Goal: Task Accomplishment & Management: Manage account settings

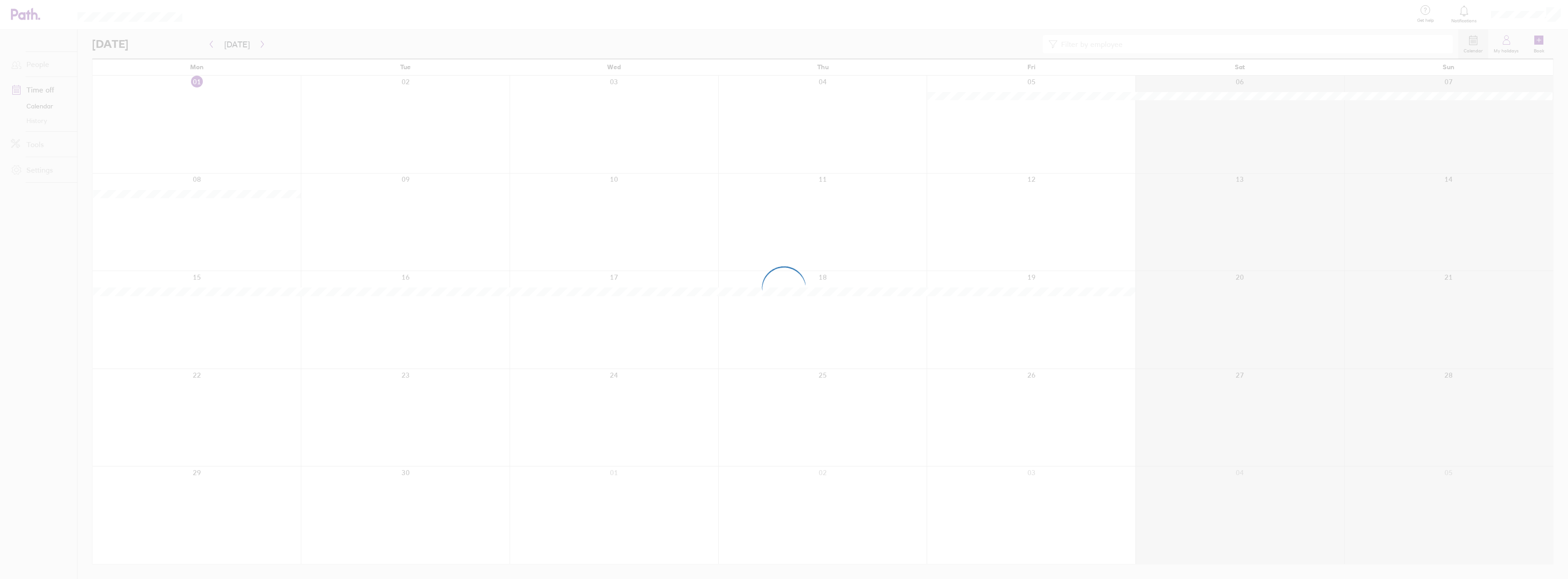
click at [259, 42] on div at bounding box center [784, 290] width 1568 height 579
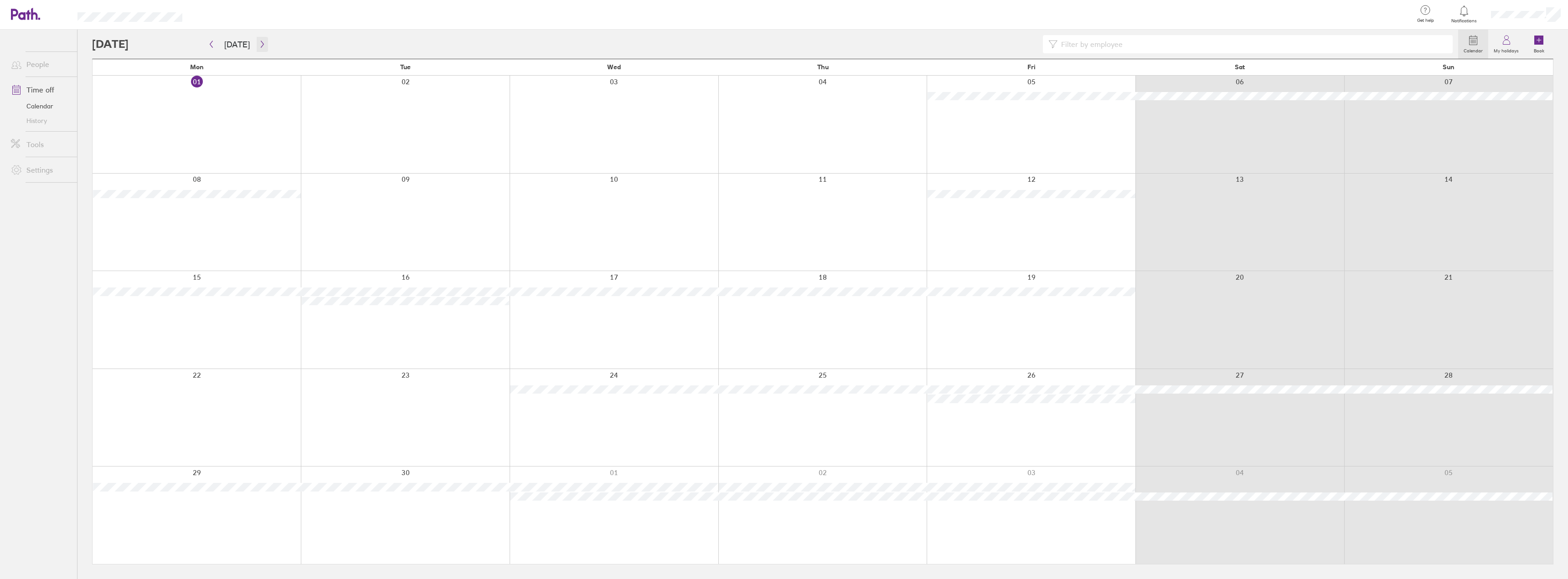
click at [259, 42] on icon "button" at bounding box center [262, 44] width 7 height 8
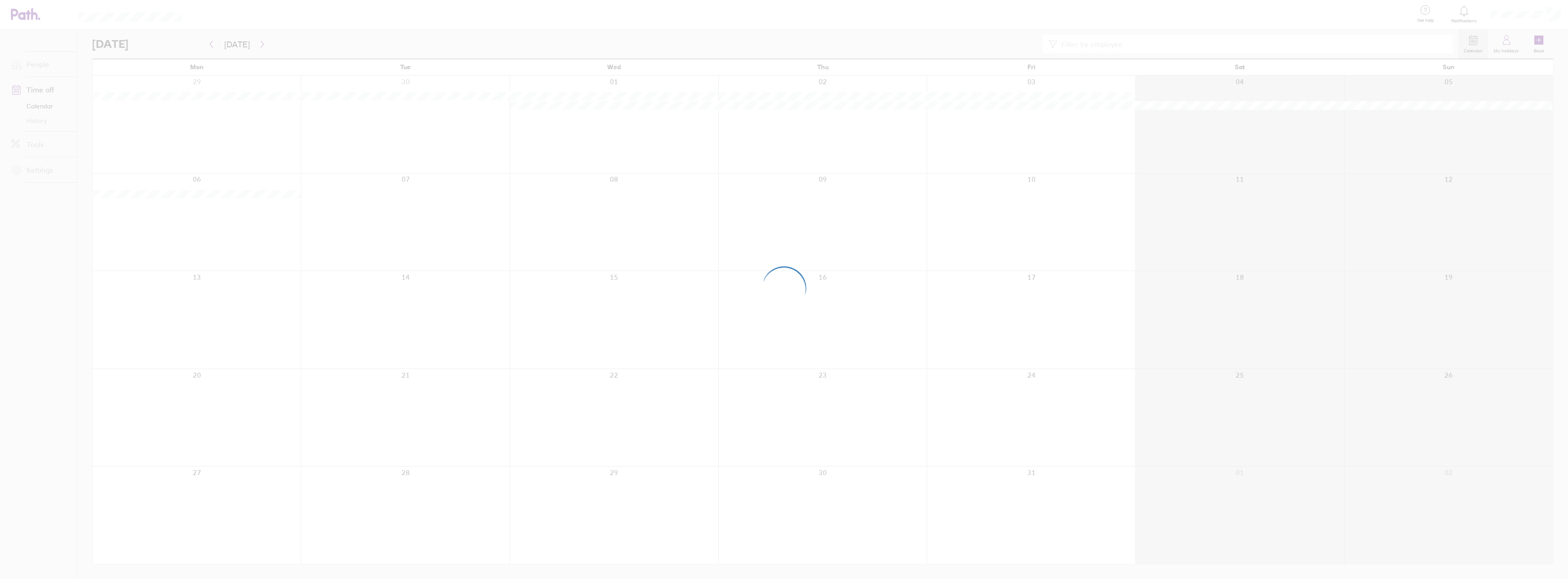
click at [259, 42] on div at bounding box center [784, 290] width 1568 height 579
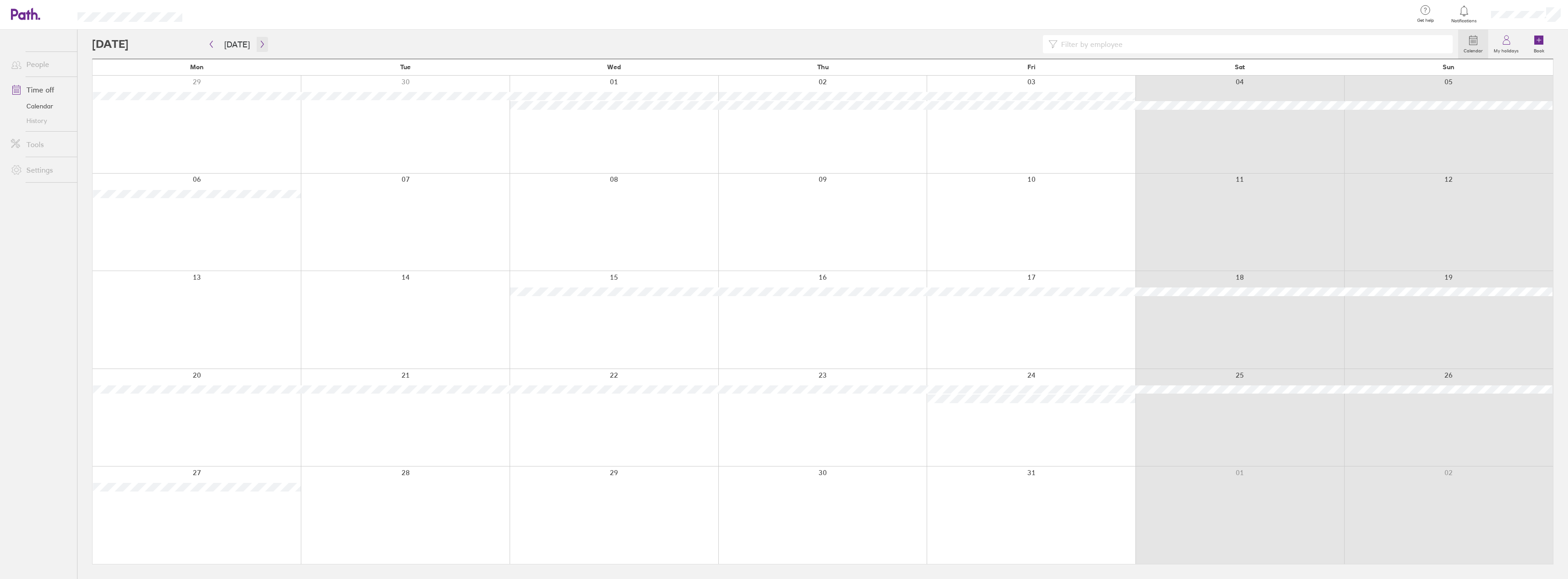
click at [259, 41] on icon "button" at bounding box center [262, 44] width 7 height 8
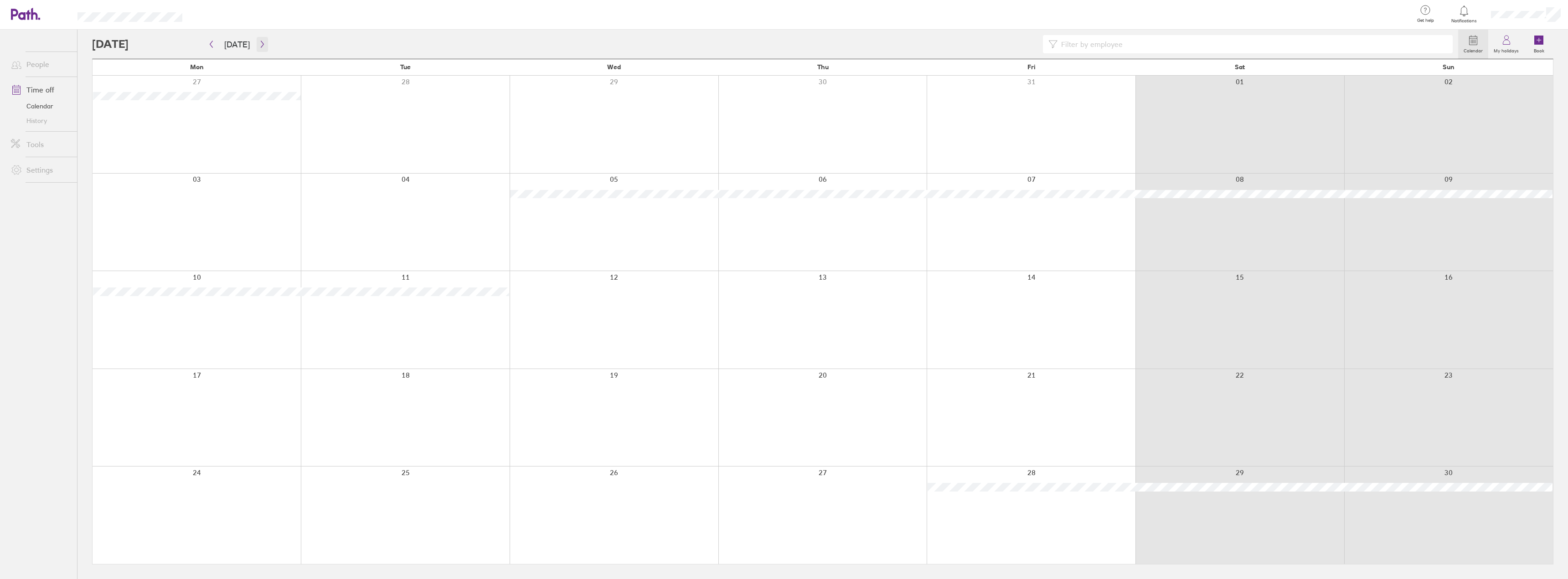
click at [260, 47] on icon "button" at bounding box center [262, 44] width 3 height 7
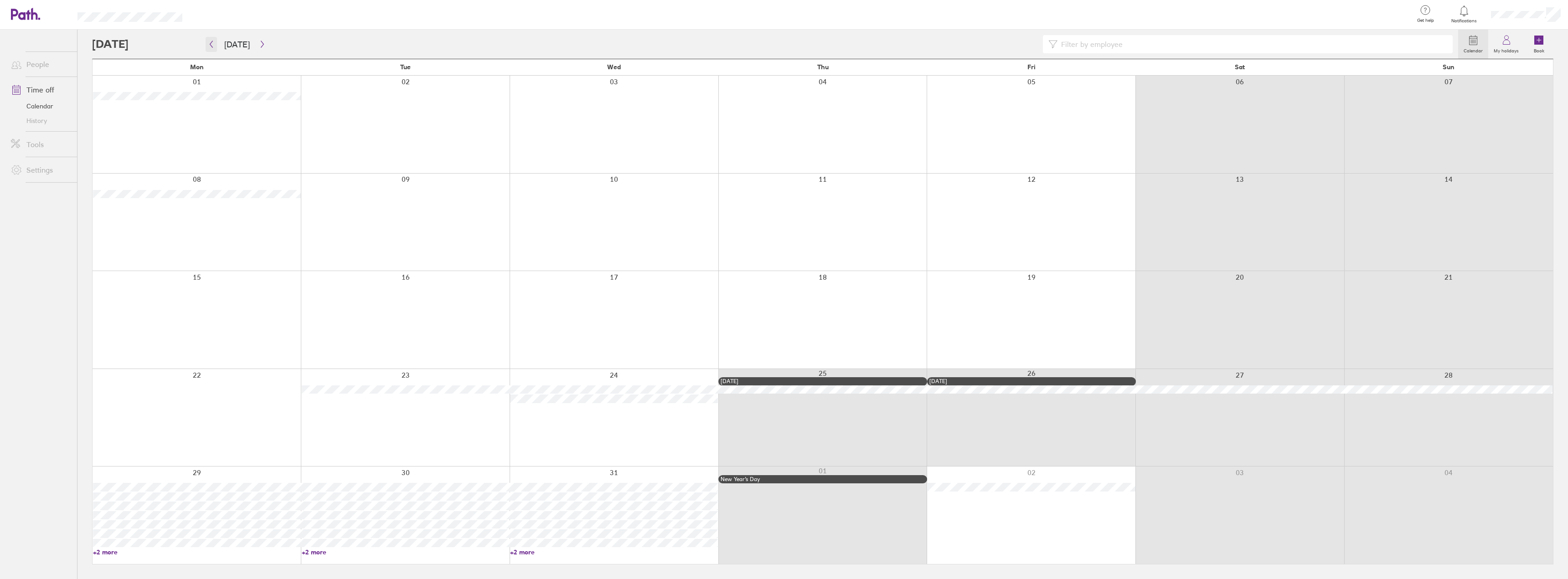
click at [213, 42] on icon "button" at bounding box center [211, 44] width 7 height 8
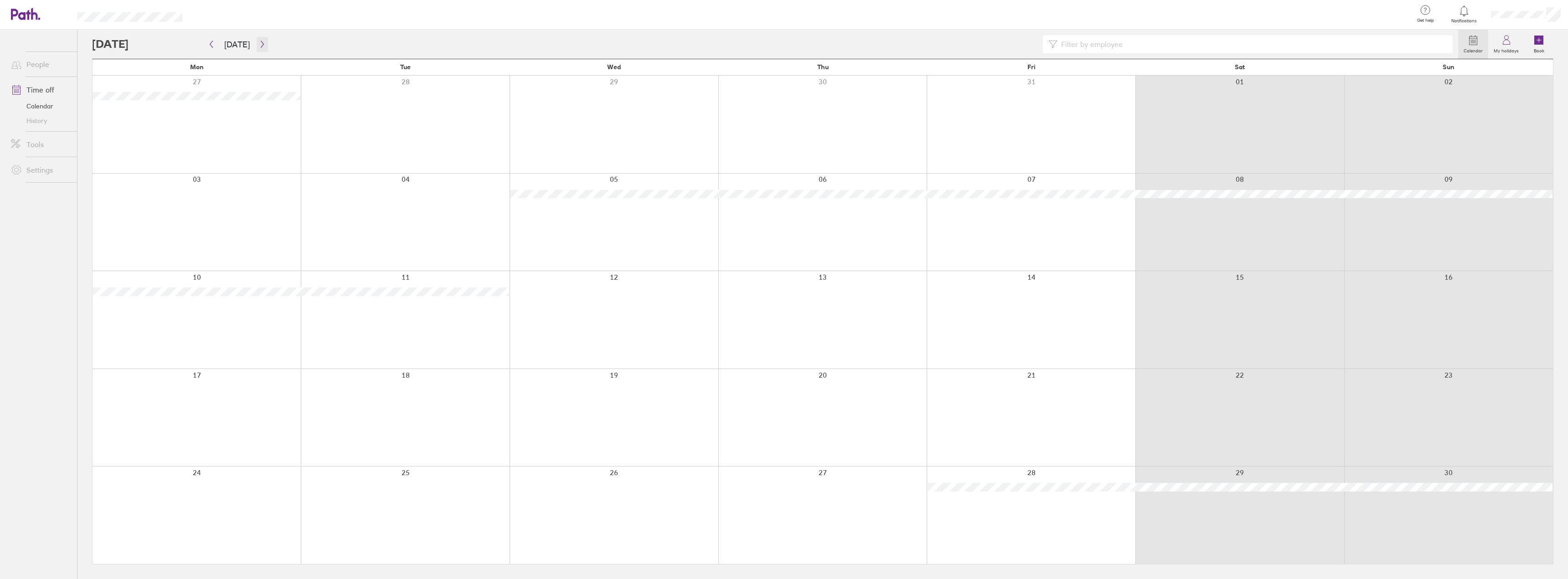
click at [259, 44] on icon "button" at bounding box center [262, 44] width 7 height 8
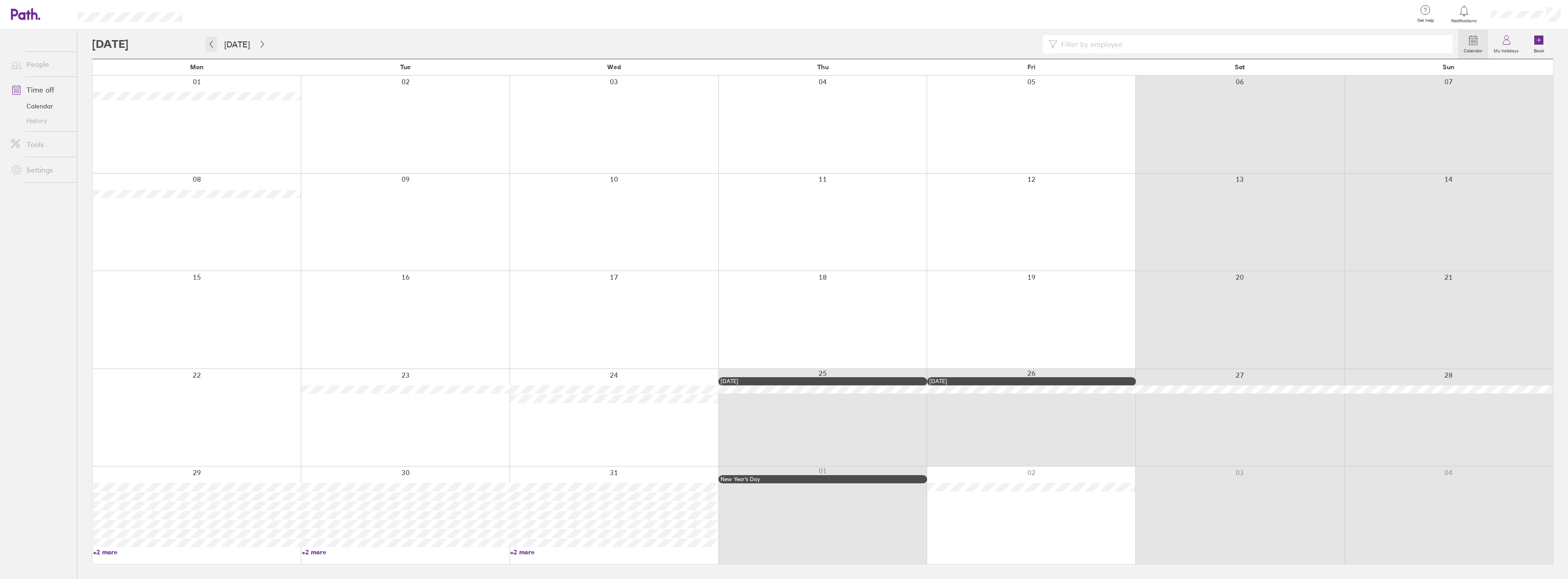
click at [212, 44] on icon "button" at bounding box center [211, 44] width 7 height 8
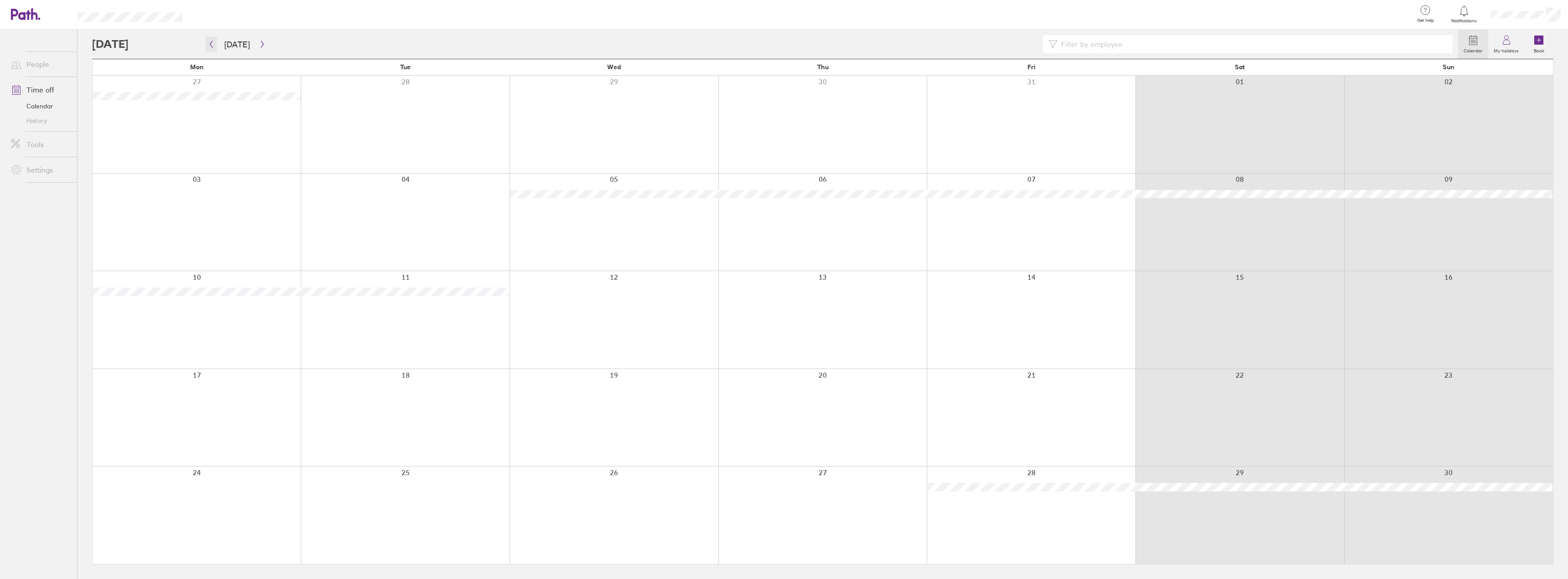
click at [212, 44] on icon "button" at bounding box center [211, 44] width 7 height 8
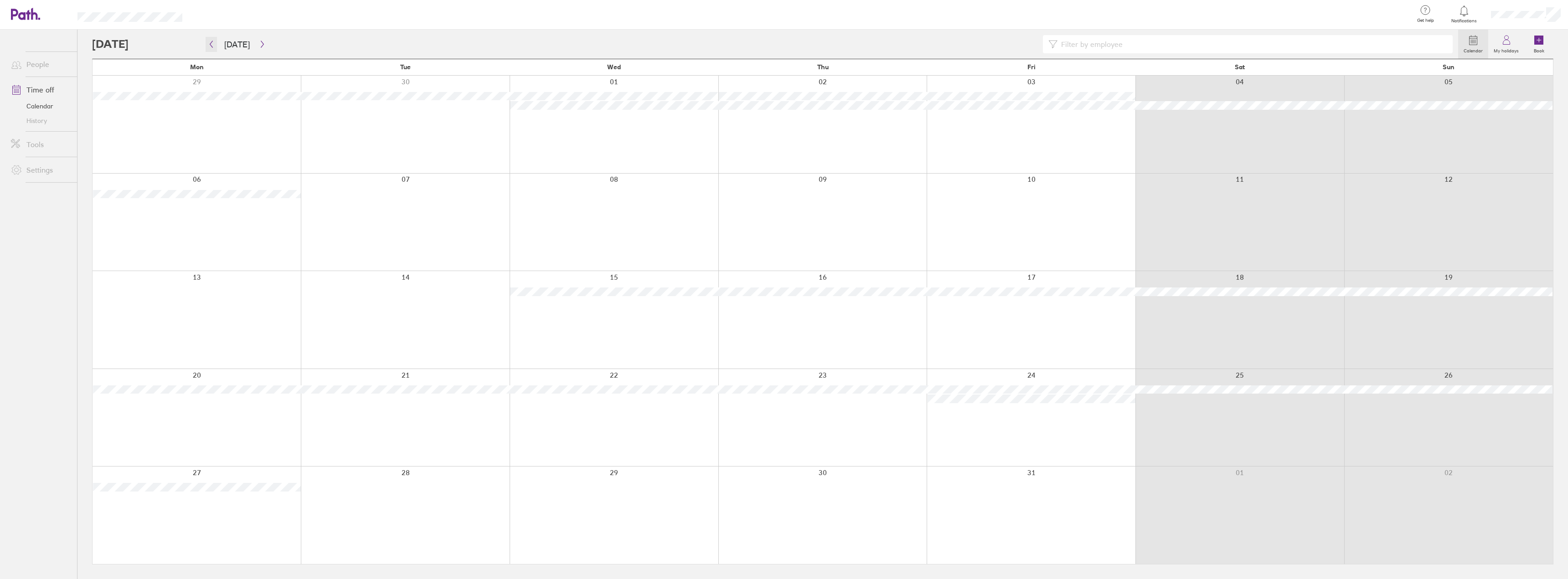
click at [211, 44] on icon "button" at bounding box center [211, 44] width 7 height 8
click at [263, 42] on button "button" at bounding box center [262, 44] width 11 height 15
click at [211, 44] on icon "button" at bounding box center [212, 44] width 3 height 7
